Goal: Transaction & Acquisition: Purchase product/service

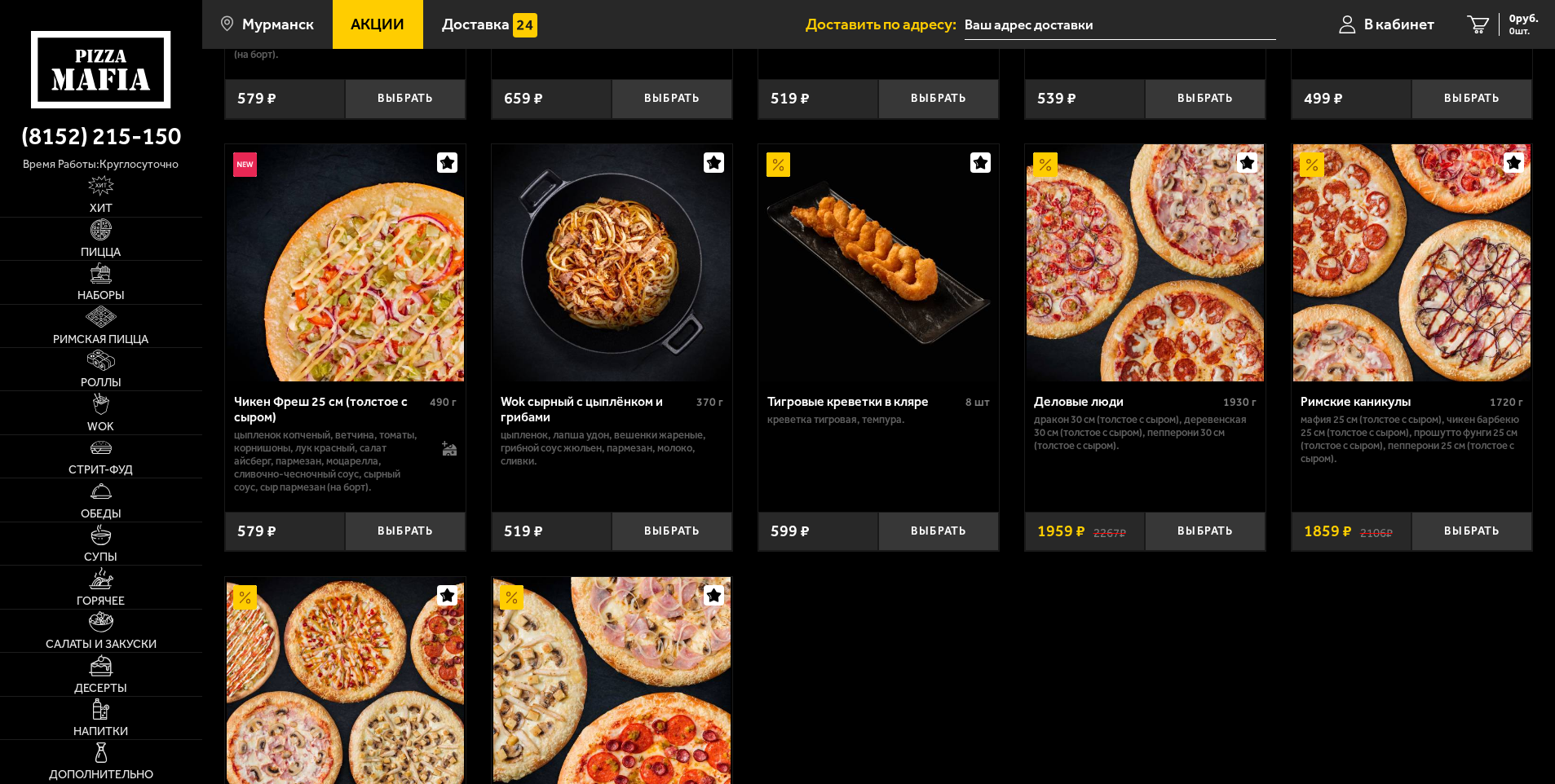
scroll to position [816, 0]
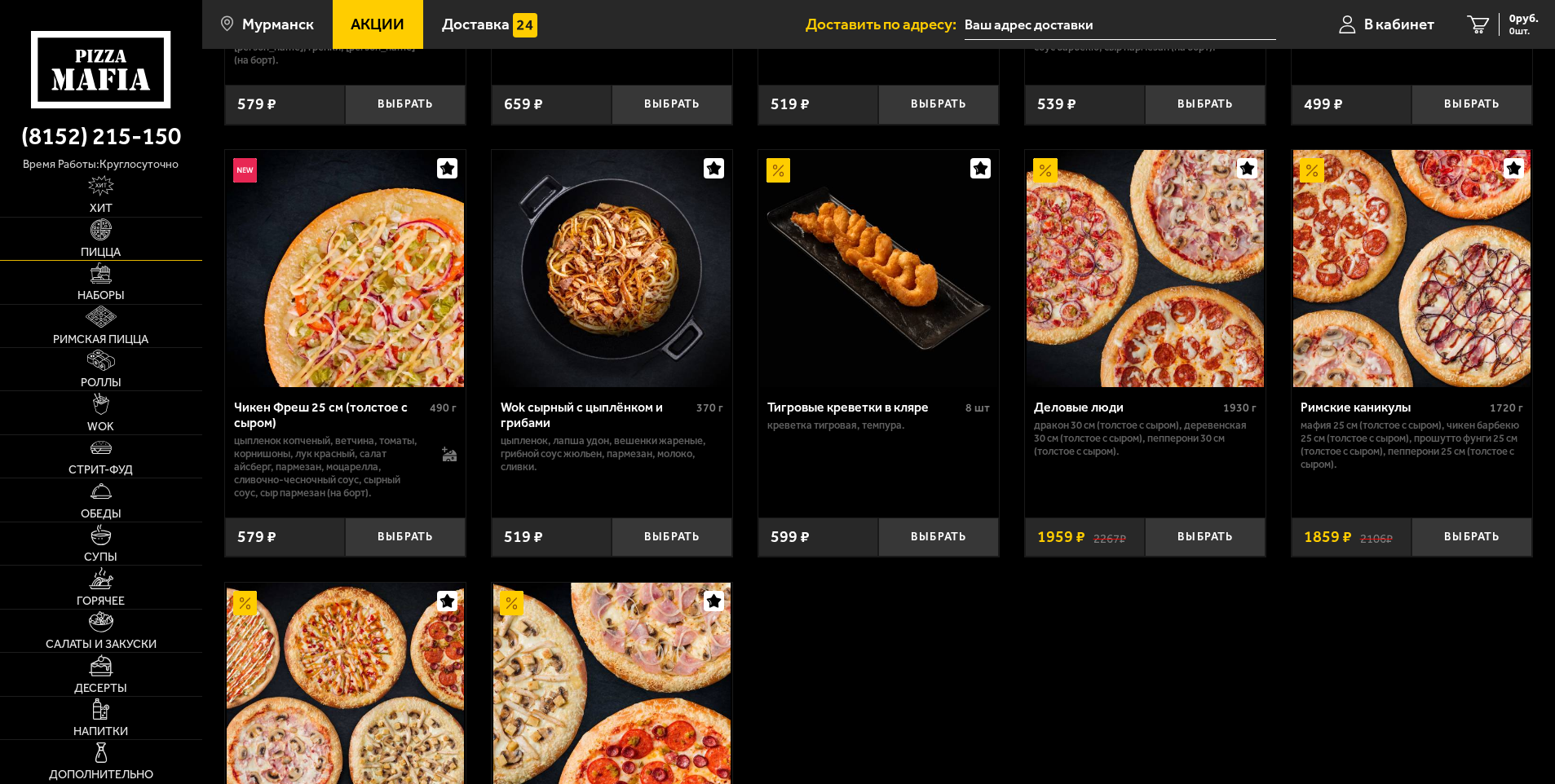
click at [110, 247] on span "Пицца" at bounding box center [101, 252] width 40 height 12
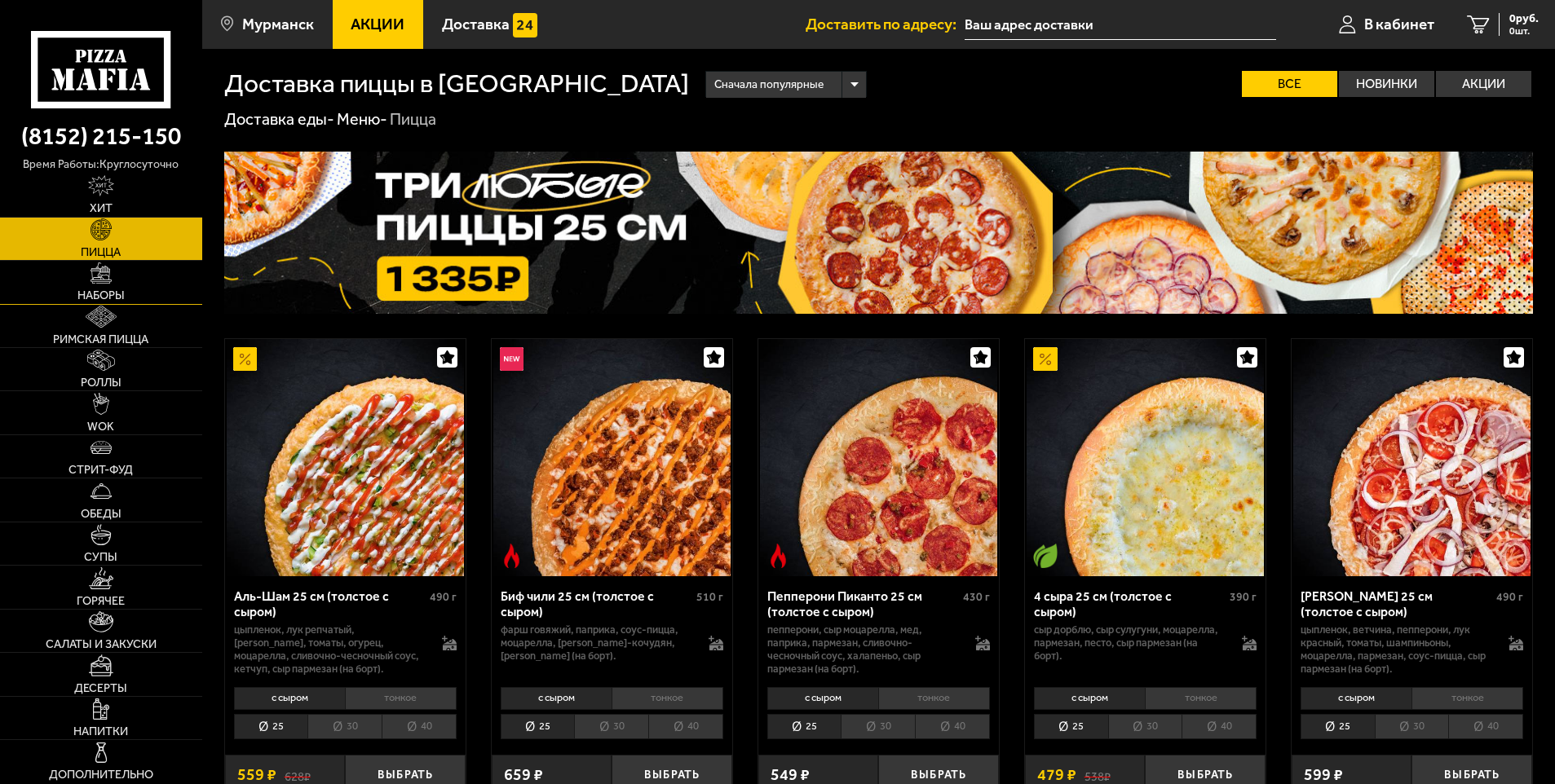
click at [122, 279] on link "Наборы" at bounding box center [101, 282] width 203 height 42
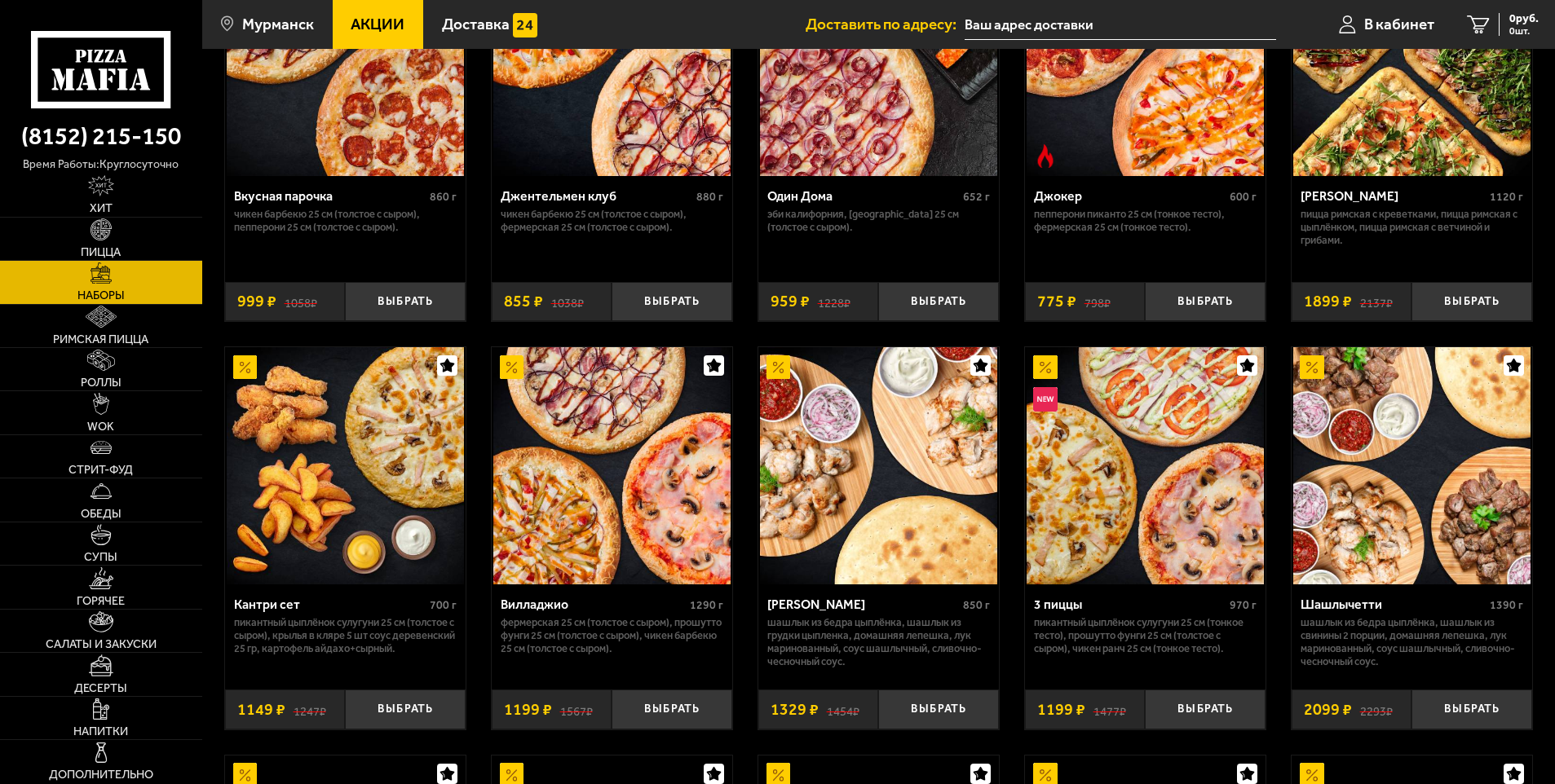
scroll to position [245, 0]
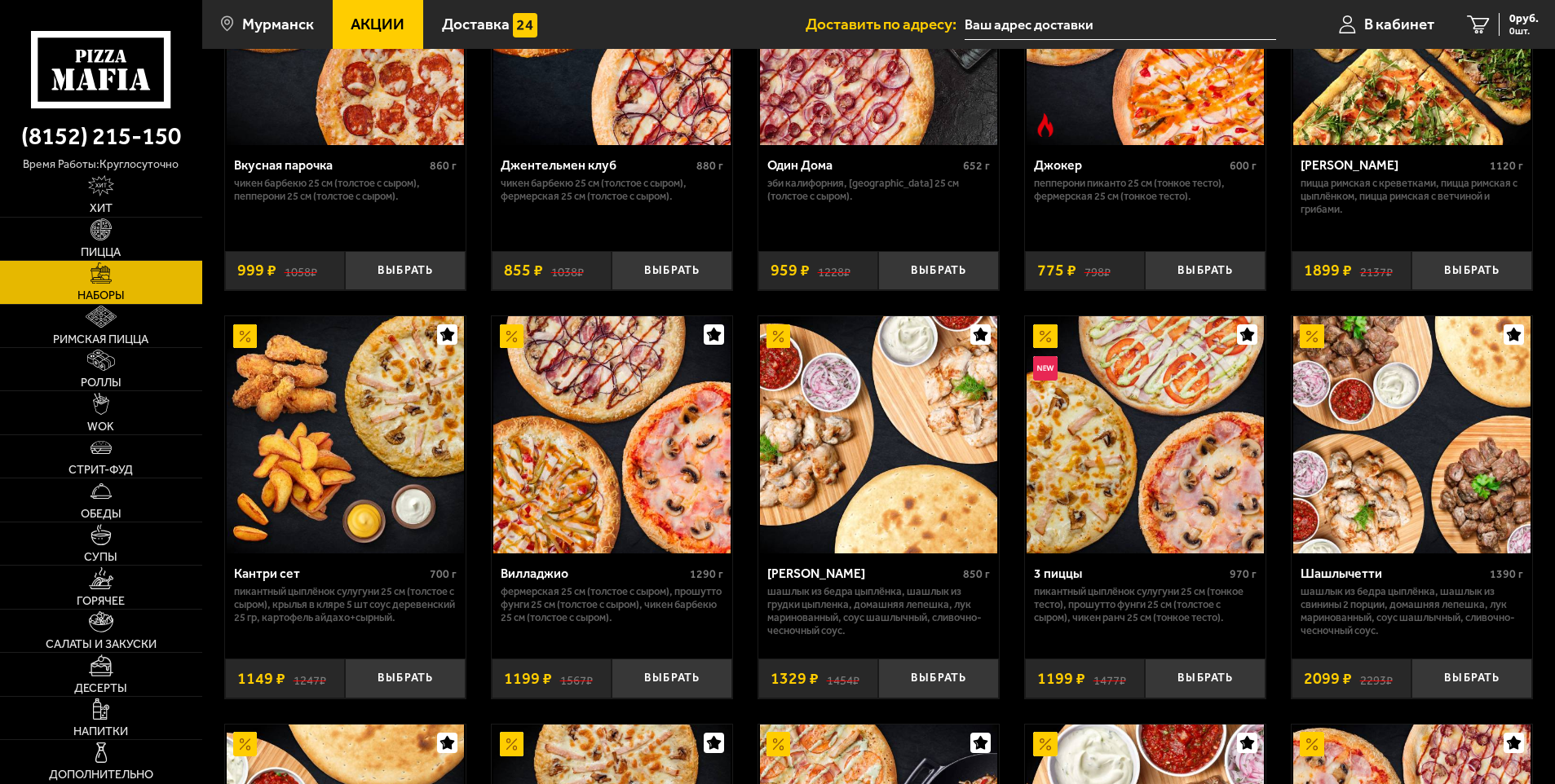
click at [1171, 482] on img at bounding box center [1145, 435] width 238 height 238
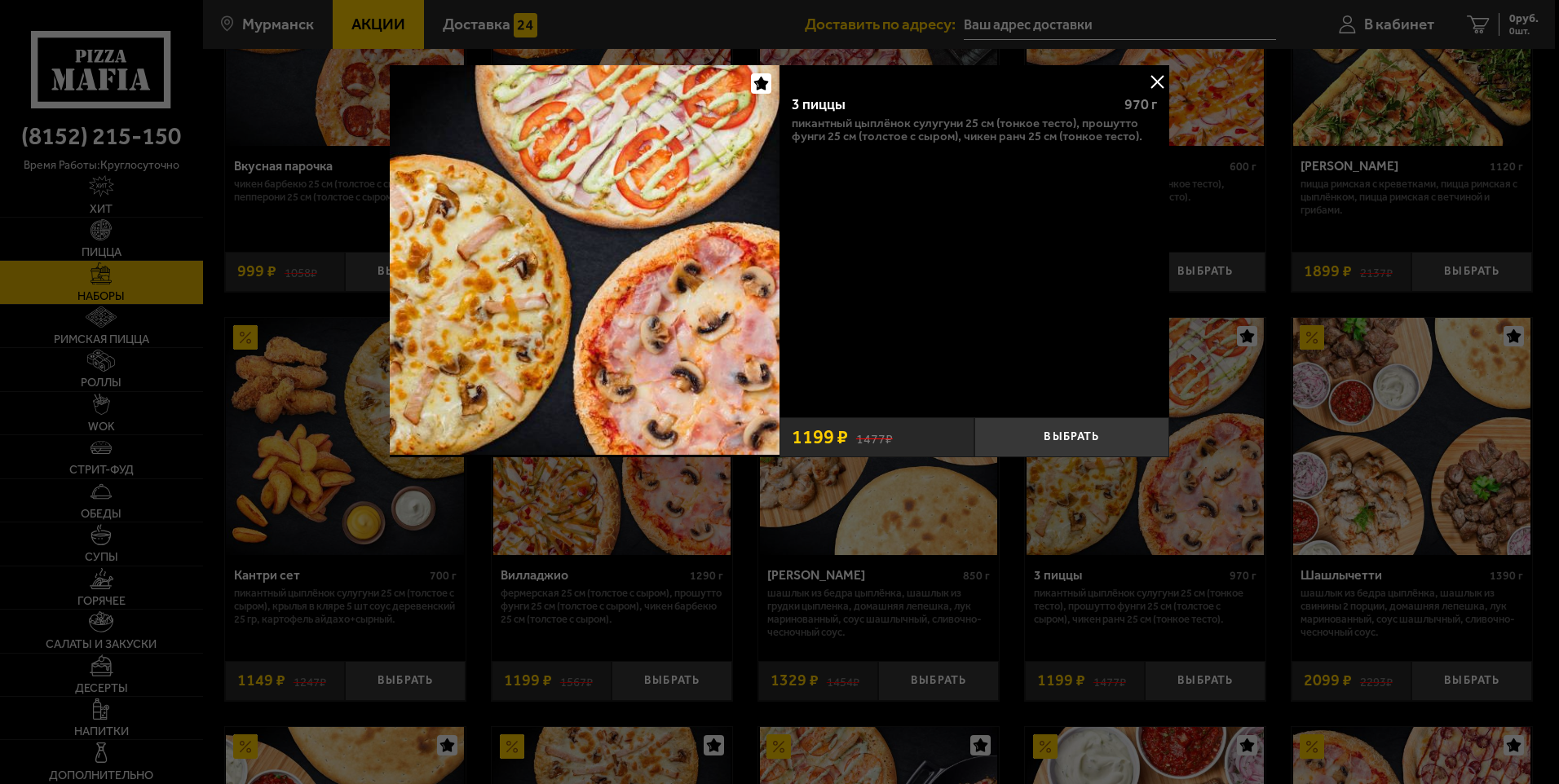
click at [1154, 86] on button at bounding box center [1157, 81] width 24 height 24
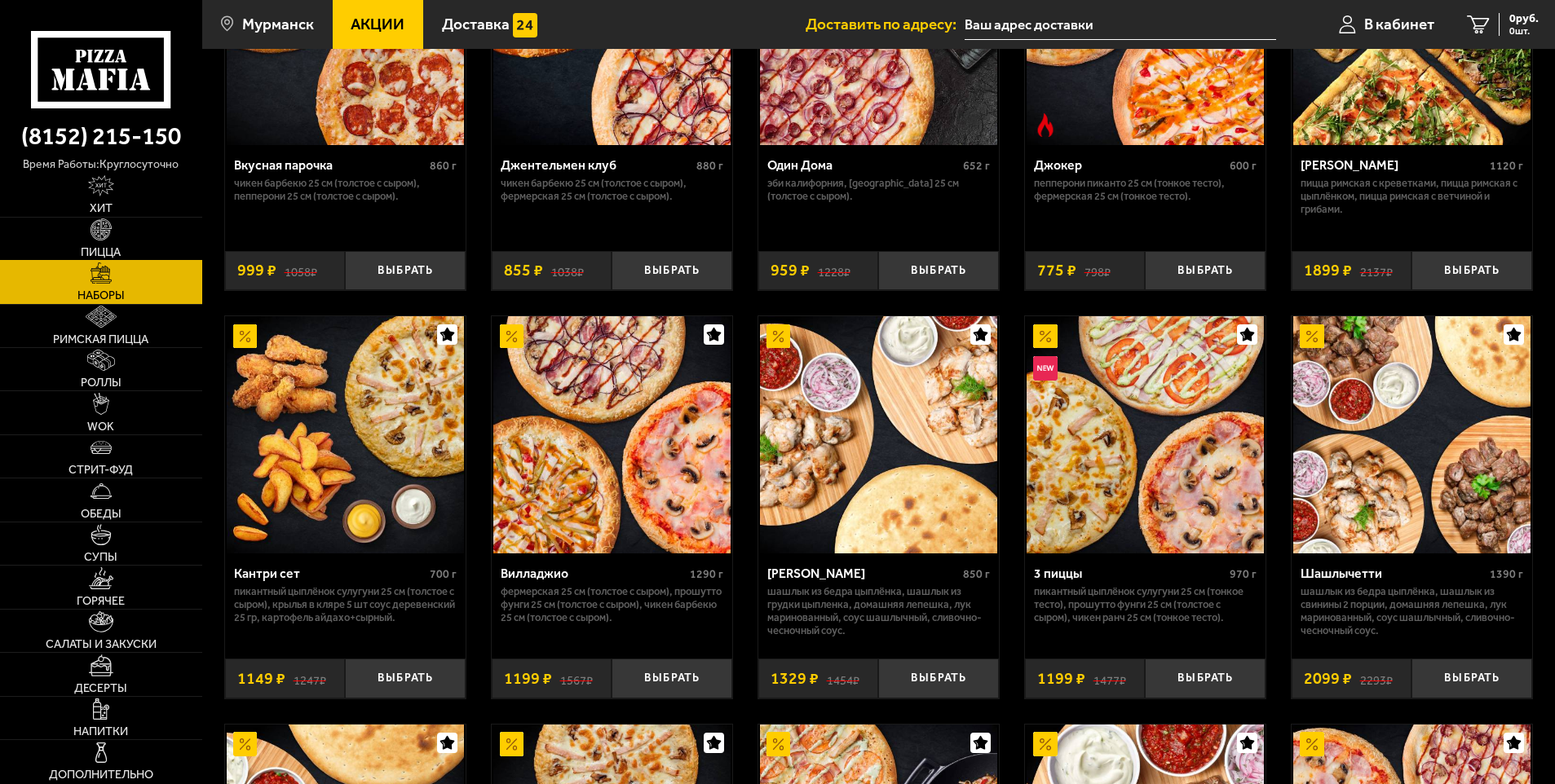
click at [117, 237] on link "Пицца" at bounding box center [101, 239] width 203 height 42
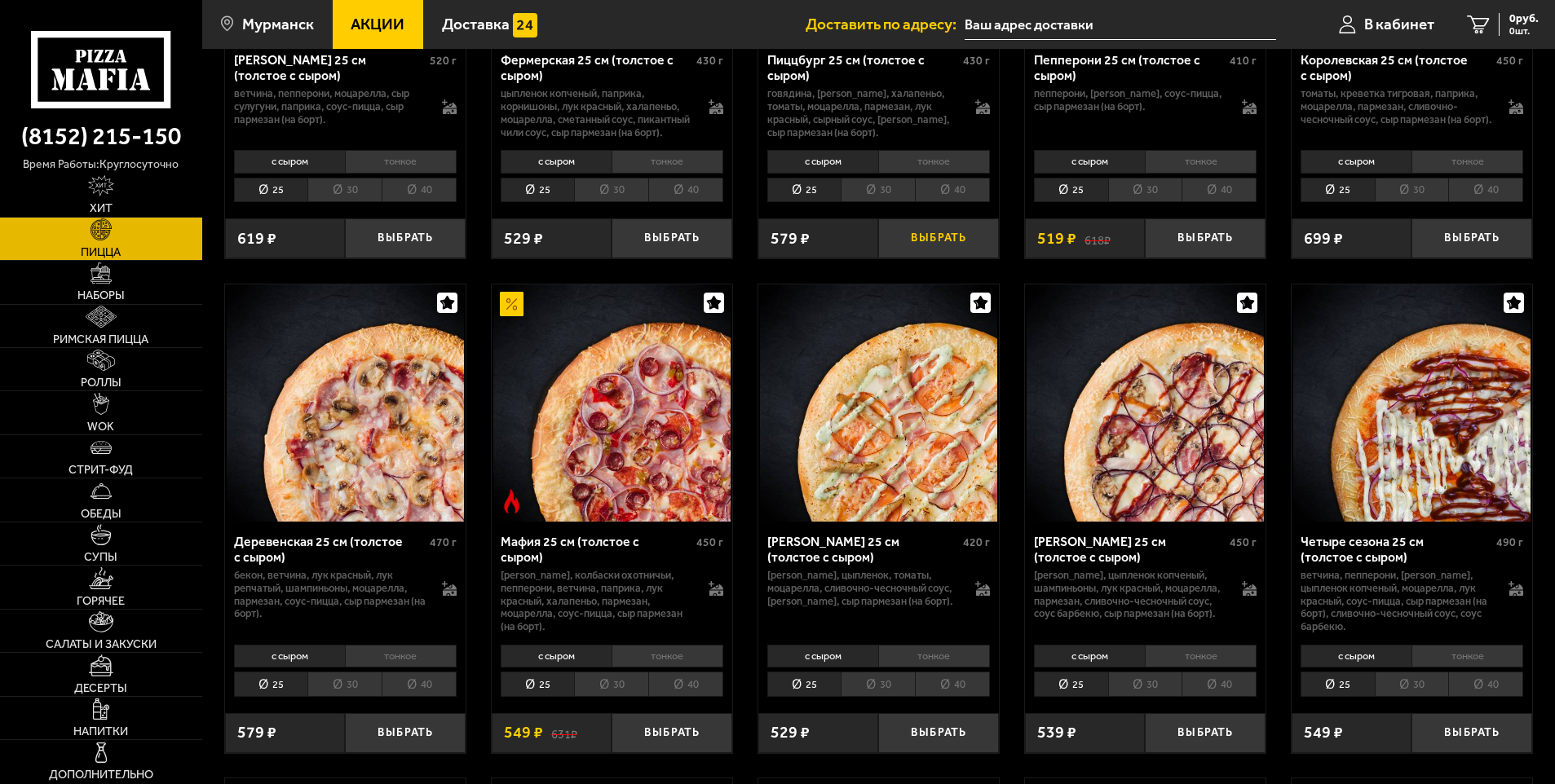
scroll to position [1549, 0]
